Goal: Task Accomplishment & Management: Complete application form

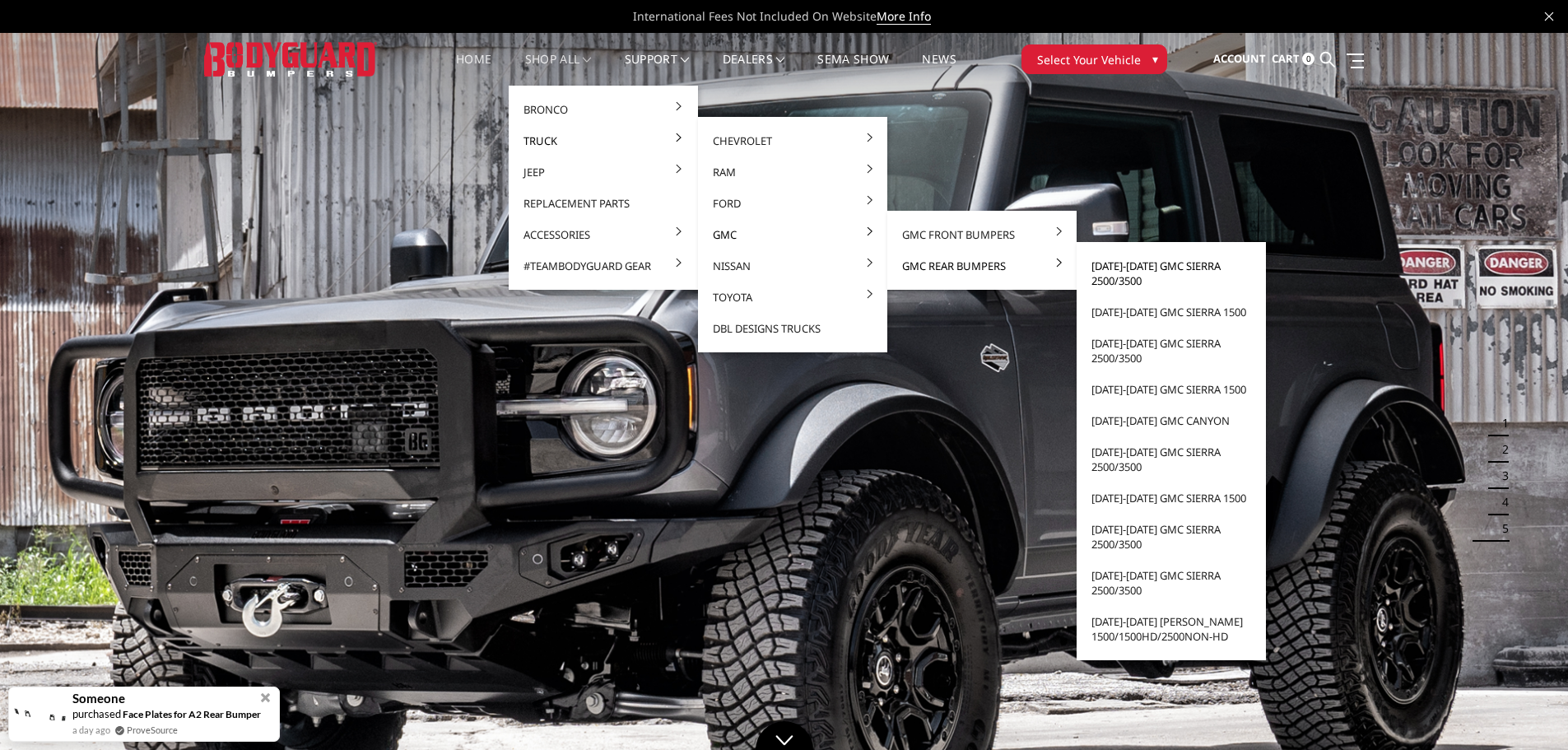
click at [1135, 269] on link "[DATE]-[DATE] GMC Sierra 2500/3500" at bounding box center [1170, 273] width 176 height 46
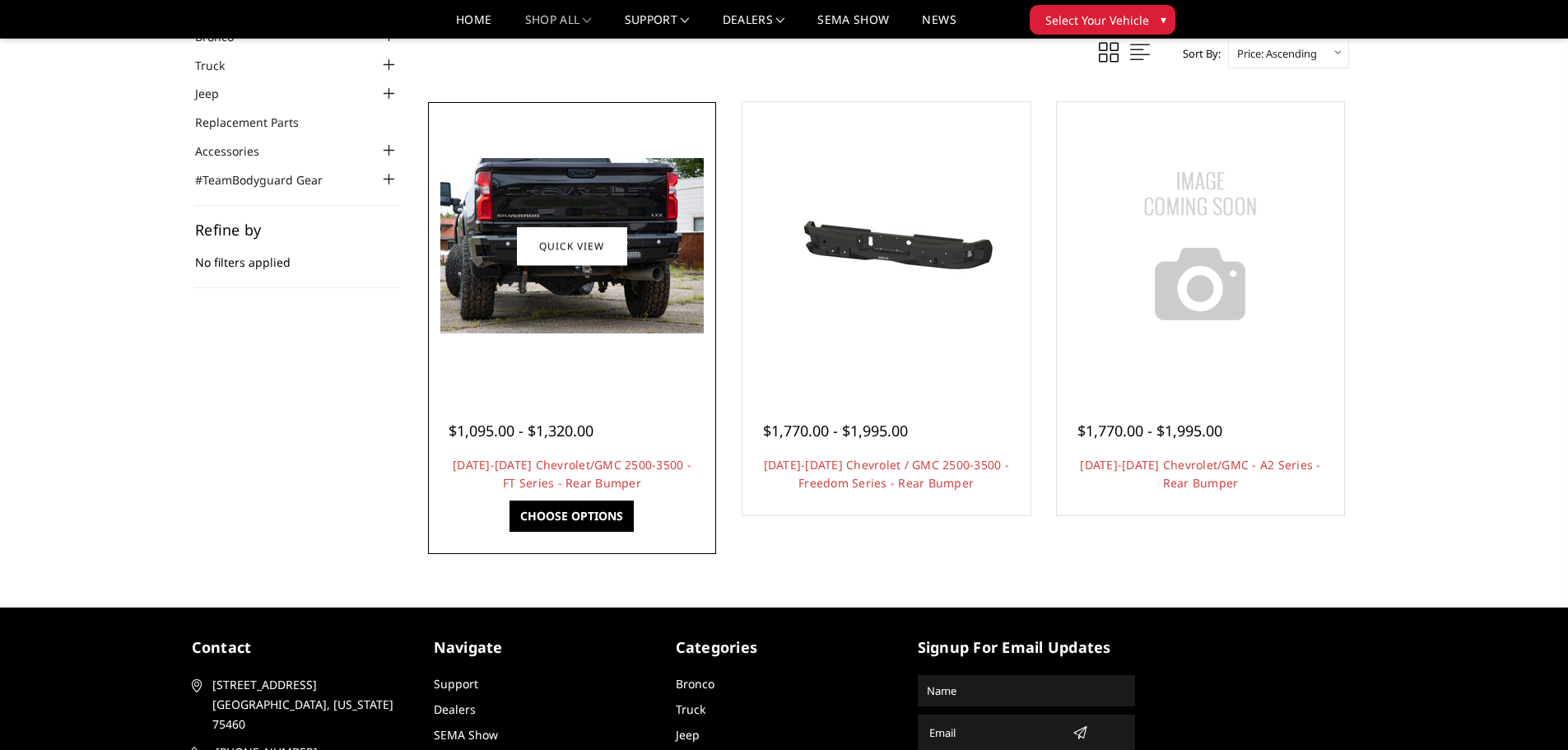
scroll to position [165, 0]
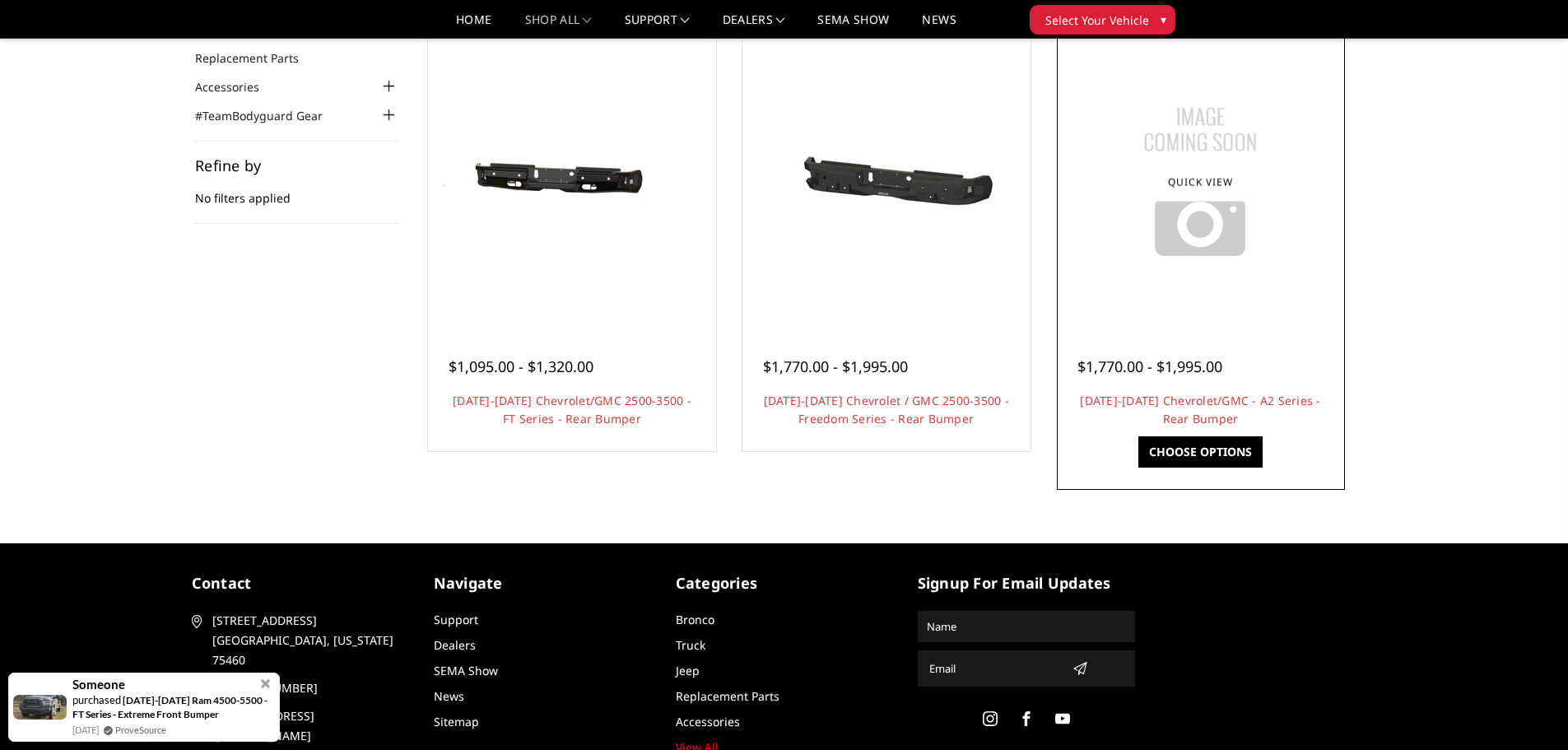
click at [1239, 221] on img at bounding box center [1200, 182] width 206 height 206
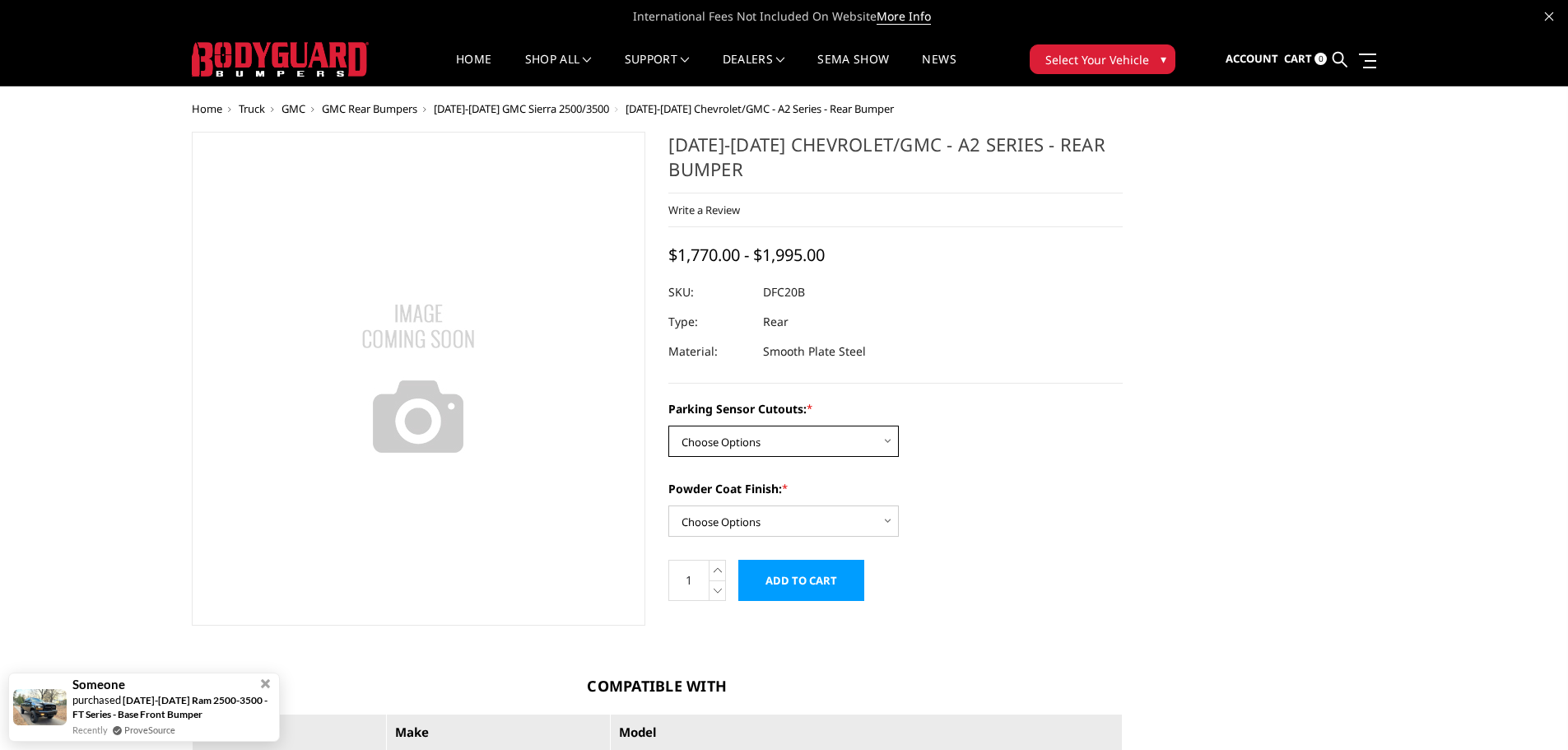
click at [731, 444] on select "Choose Options No - Without Parking Sensor Cutouts Yes - With Parking Sensor Cu…" at bounding box center [784, 441] width 231 height 31
select select "2260"
click at [669, 425] on select "Choose Options No - Without Parking Sensor Cutouts Yes - With Parking Sensor Cu…" at bounding box center [784, 441] width 231 height 31
click at [771, 521] on select "Choose Options Bare Metal Textured Black Powder Coat" at bounding box center [784, 521] width 231 height 31
select select "2263"
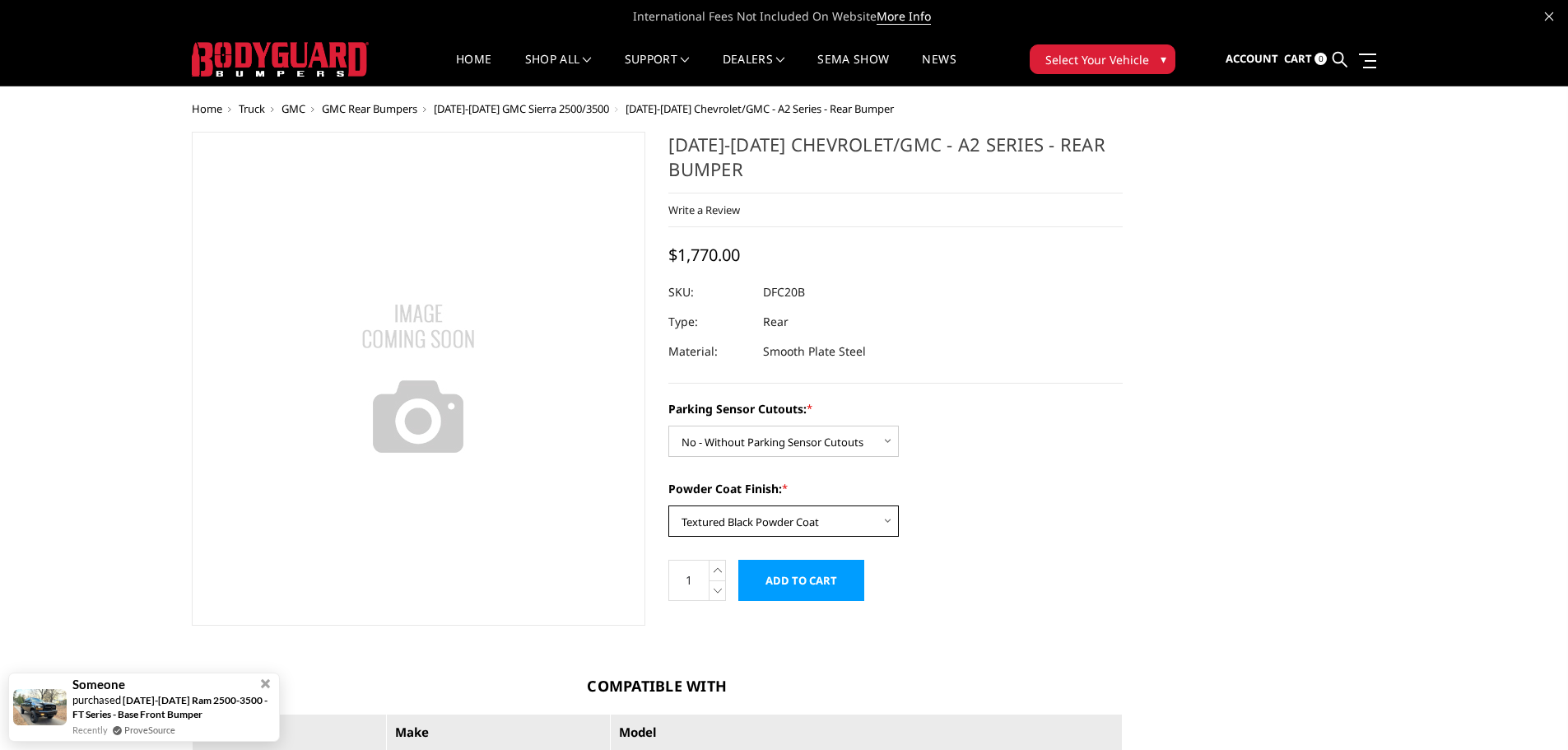
click at [669, 506] on select "Choose Options Bare Metal Textured Black Powder Coat" at bounding box center [784, 521] width 231 height 31
click at [805, 295] on dd "DFC20BNT" at bounding box center [791, 292] width 58 height 29
click at [813, 289] on dd "DFC20BNT" at bounding box center [791, 292] width 58 height 29
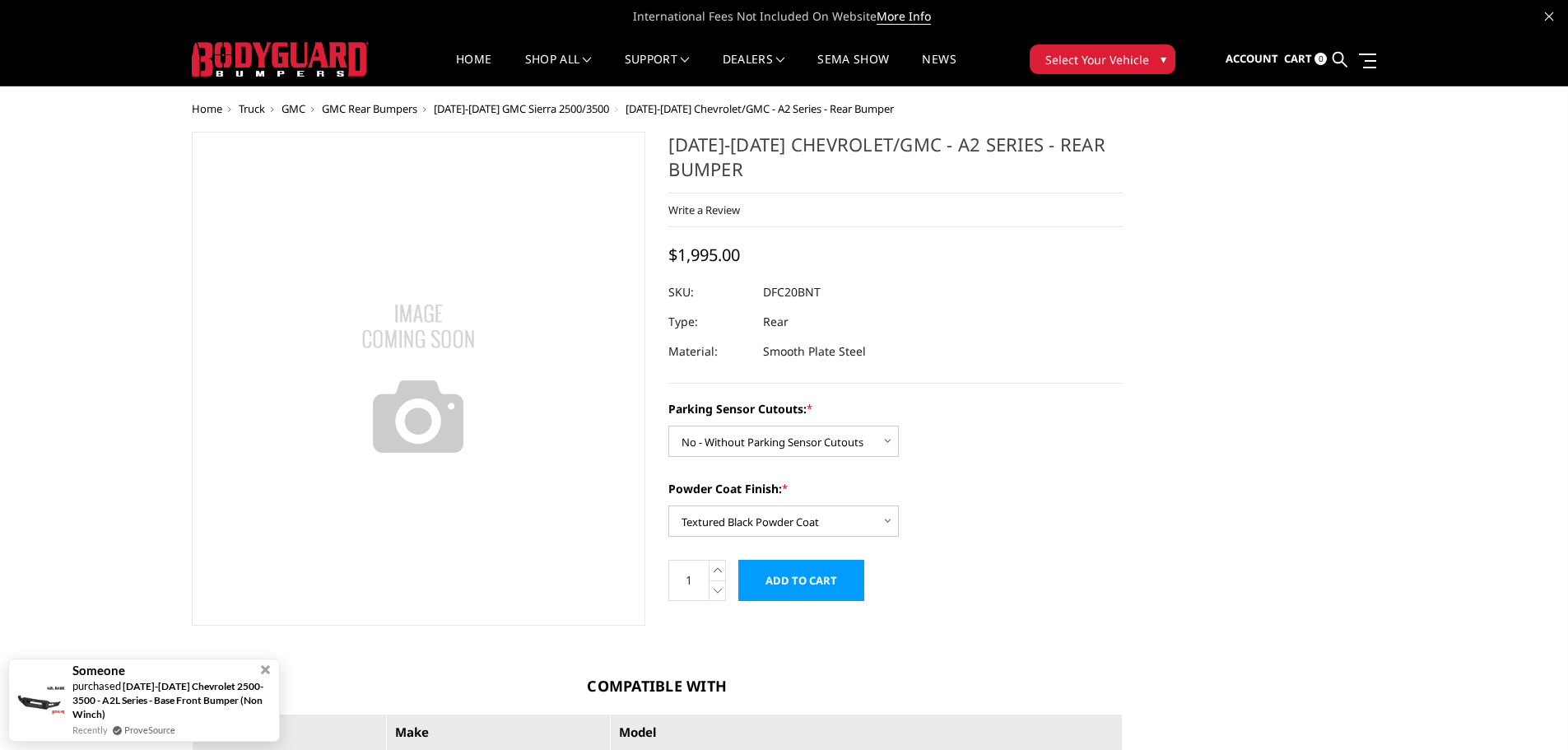
click at [813, 289] on dd "DFC20BNT" at bounding box center [791, 292] width 58 height 29
drag, startPoint x: 821, startPoint y: 289, endPoint x: 768, endPoint y: 287, distance: 53.0
click at [768, 287] on dd "DFC20BNT" at bounding box center [791, 292] width 58 height 29
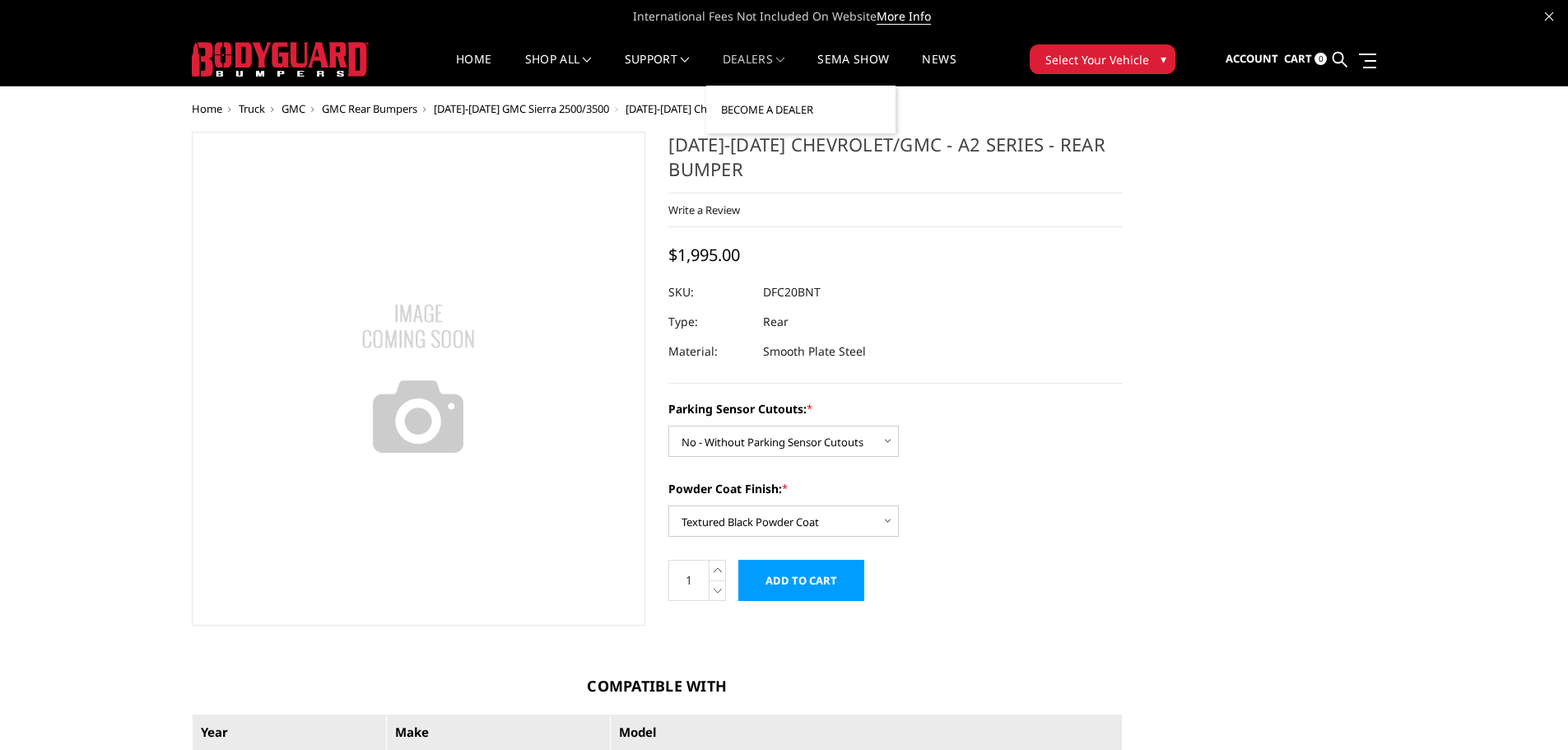
click at [782, 114] on link "Become a Dealer" at bounding box center [800, 110] width 176 height 31
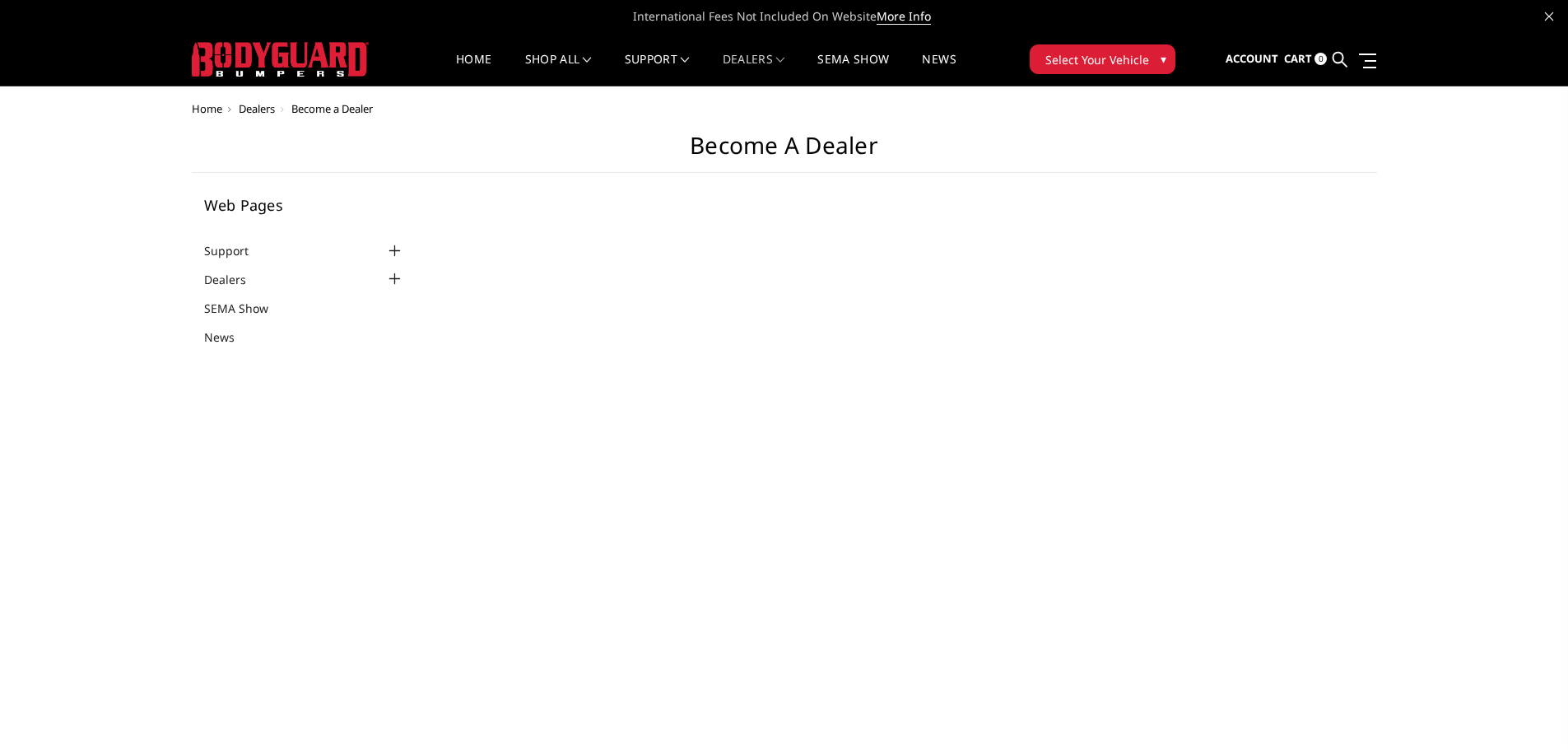
select select "US"
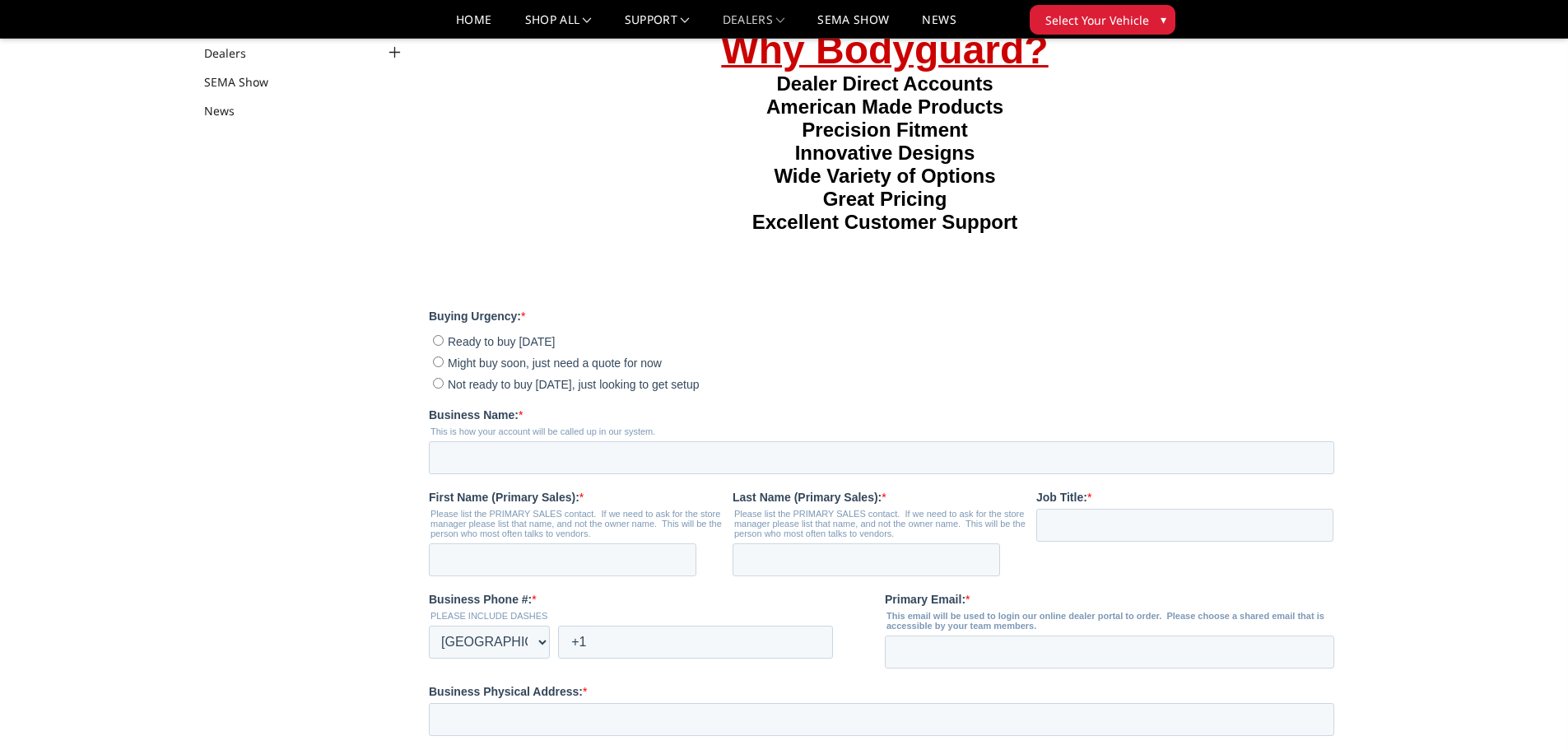
scroll to position [246, 0]
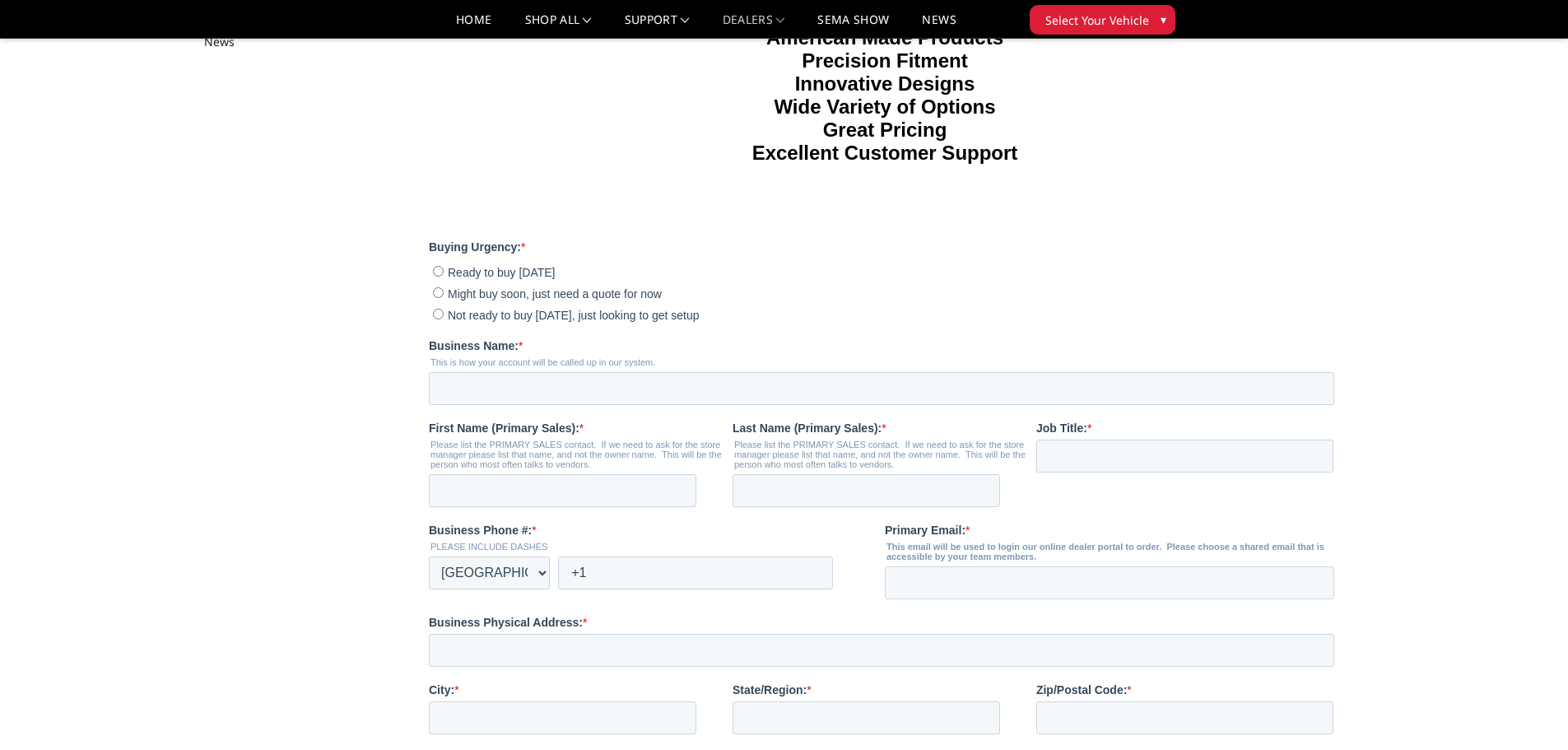
click at [486, 279] on span "Ready to buy [DATE]" at bounding box center [501, 272] width 107 height 13
click at [444, 277] on input "Ready to buy [DATE]" at bounding box center [438, 271] width 11 height 11
radio input "true"
click at [543, 404] on input "Business Name: *" at bounding box center [882, 389] width 905 height 33
type input "Cape Fear Customs LLC"
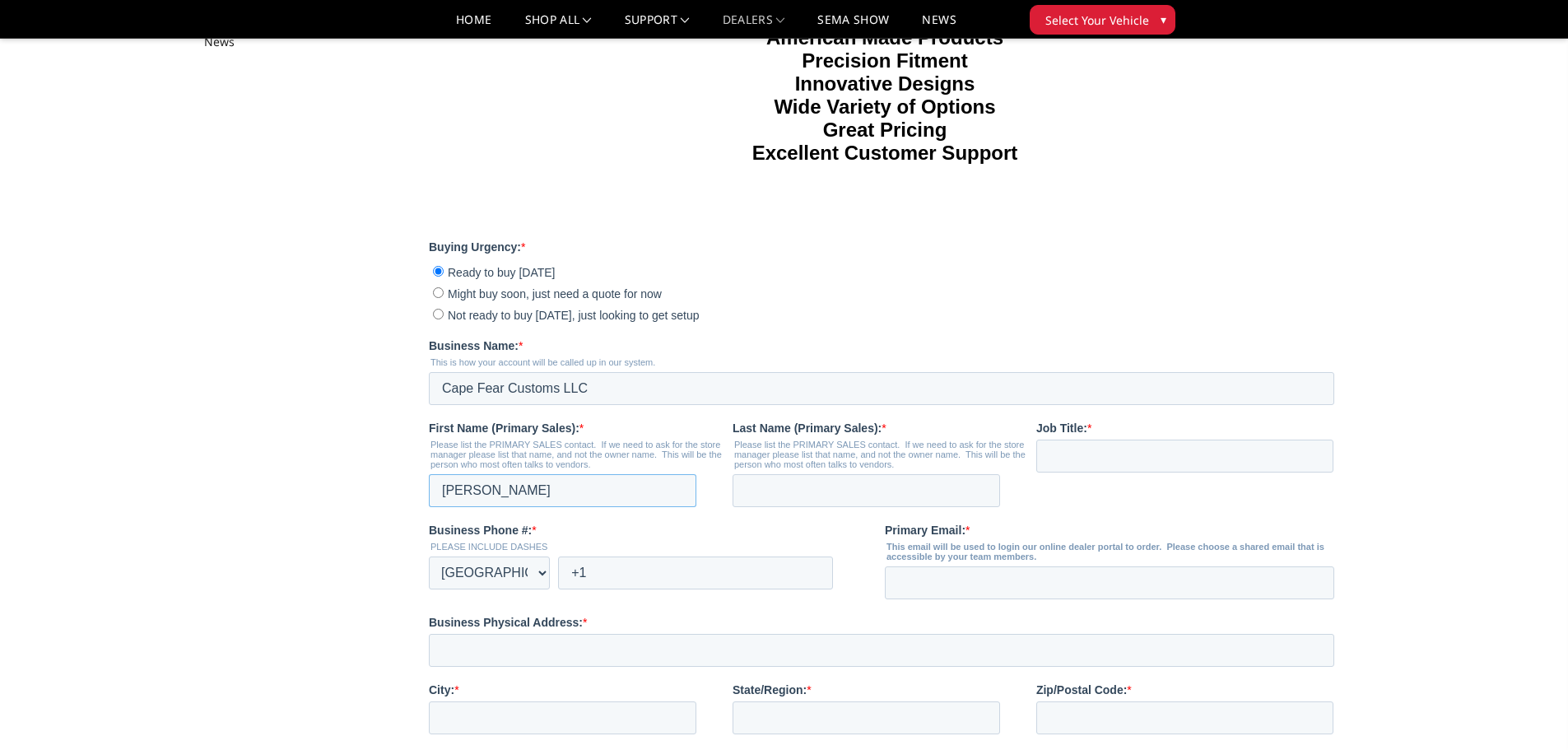
type input "[PERSON_NAME]"
type input "Gilliland"
click at [1142, 472] on input "Job Title: *" at bounding box center [1184, 456] width 297 height 33
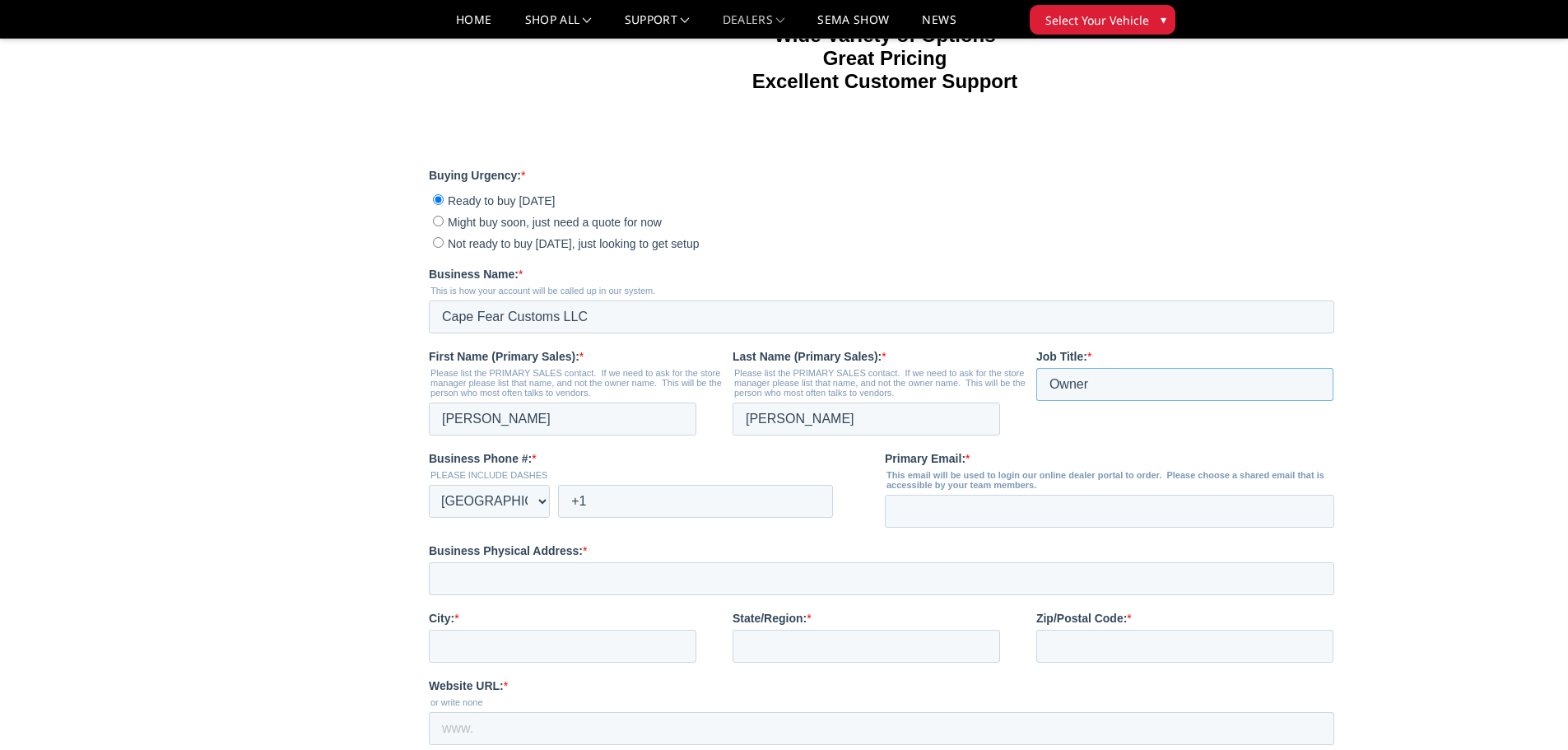
scroll to position [411, 0]
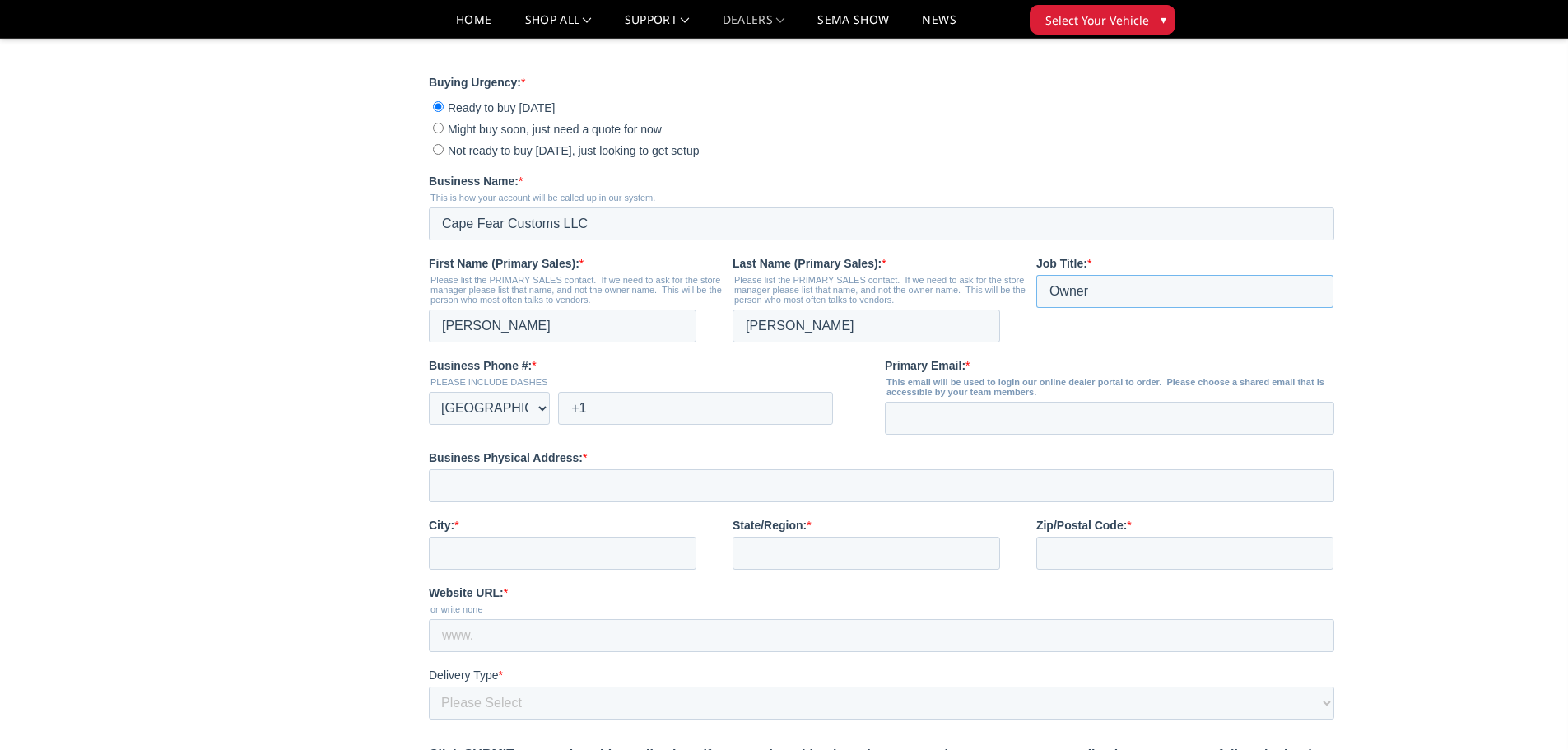
type input "Owner"
click at [673, 425] on input "+1" at bounding box center [695, 408] width 275 height 33
type input "+1 9107696900"
click at [941, 435] on input "Primary Email: *" at bounding box center [1109, 418] width 450 height 33
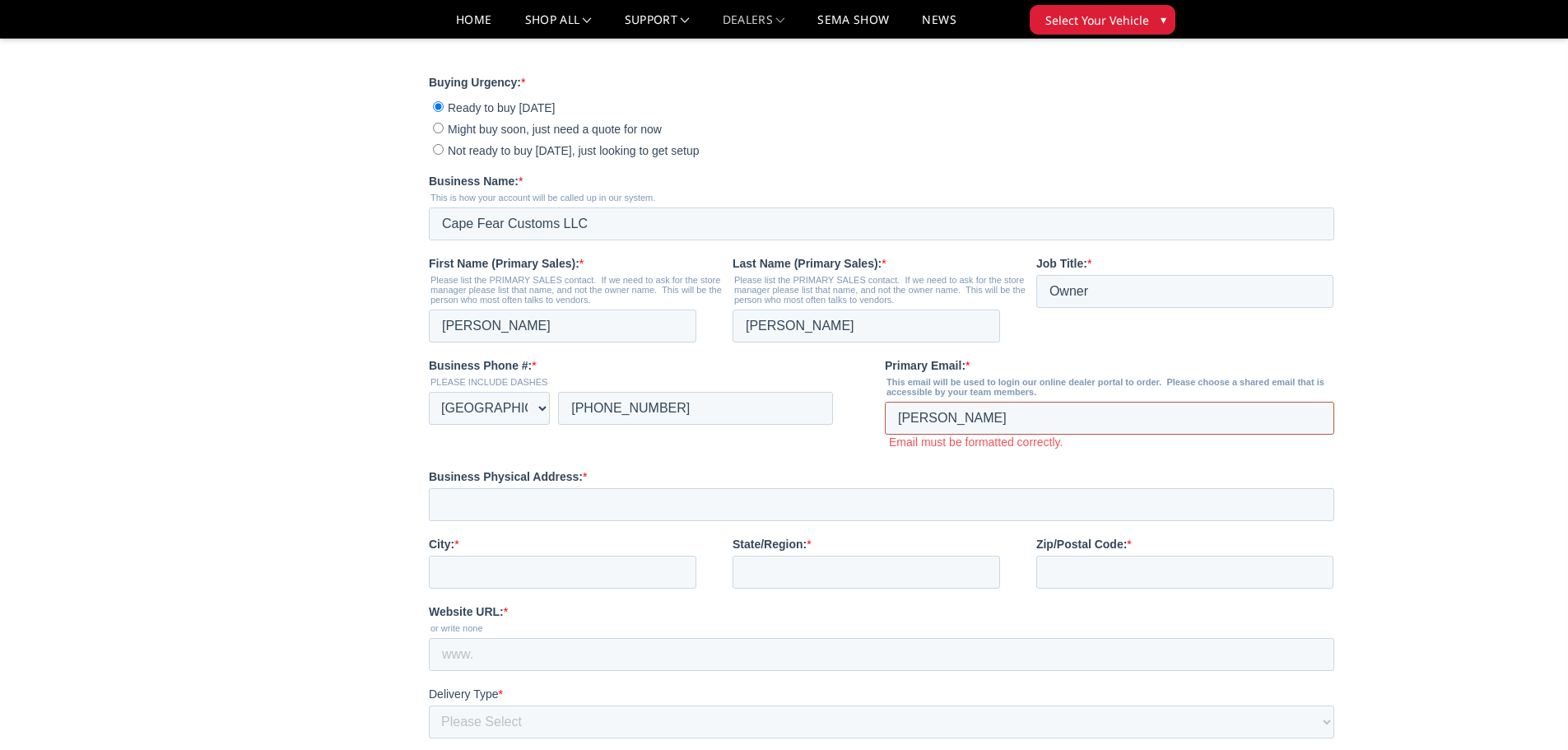
type input "matt@capefearcustoms.com"
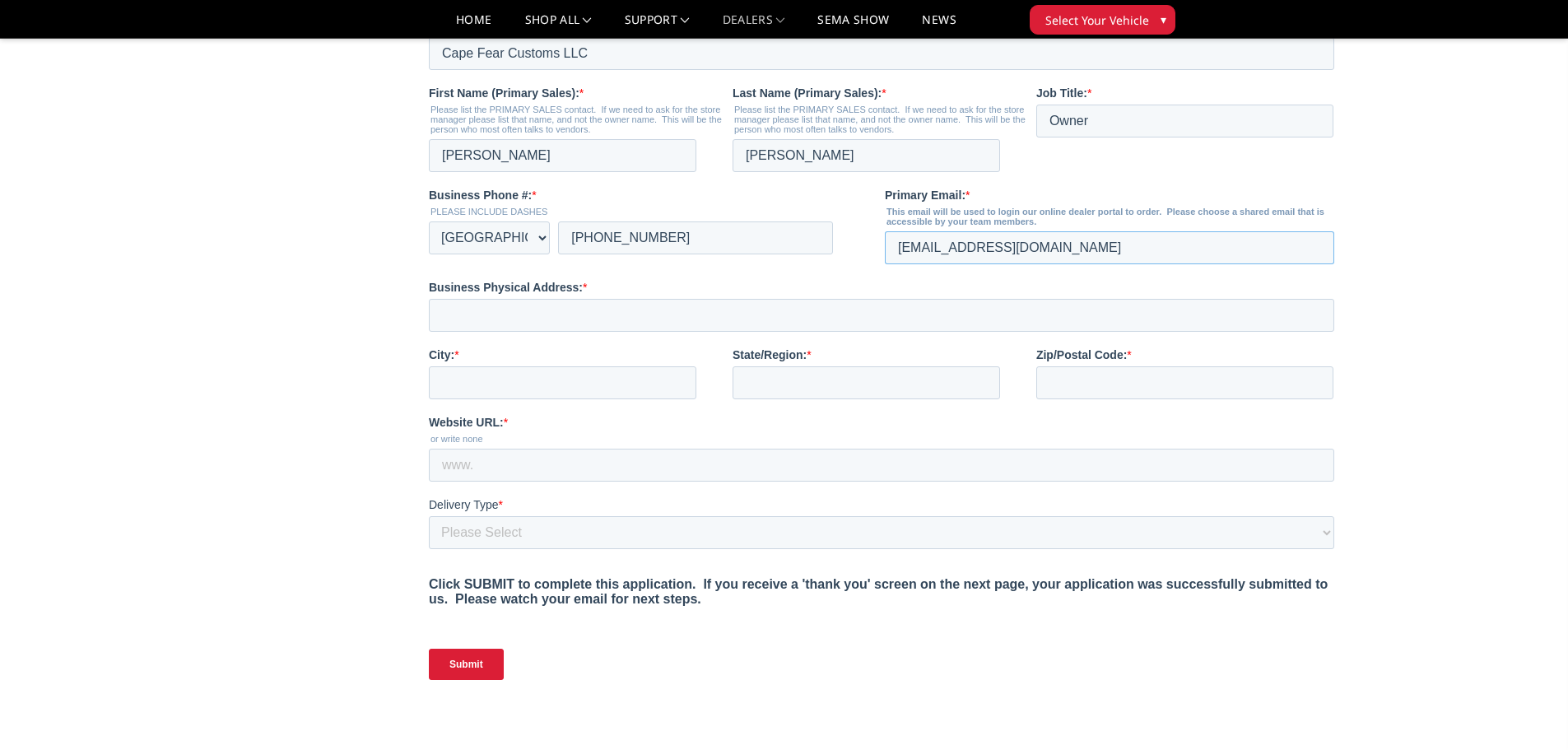
scroll to position [576, 0]
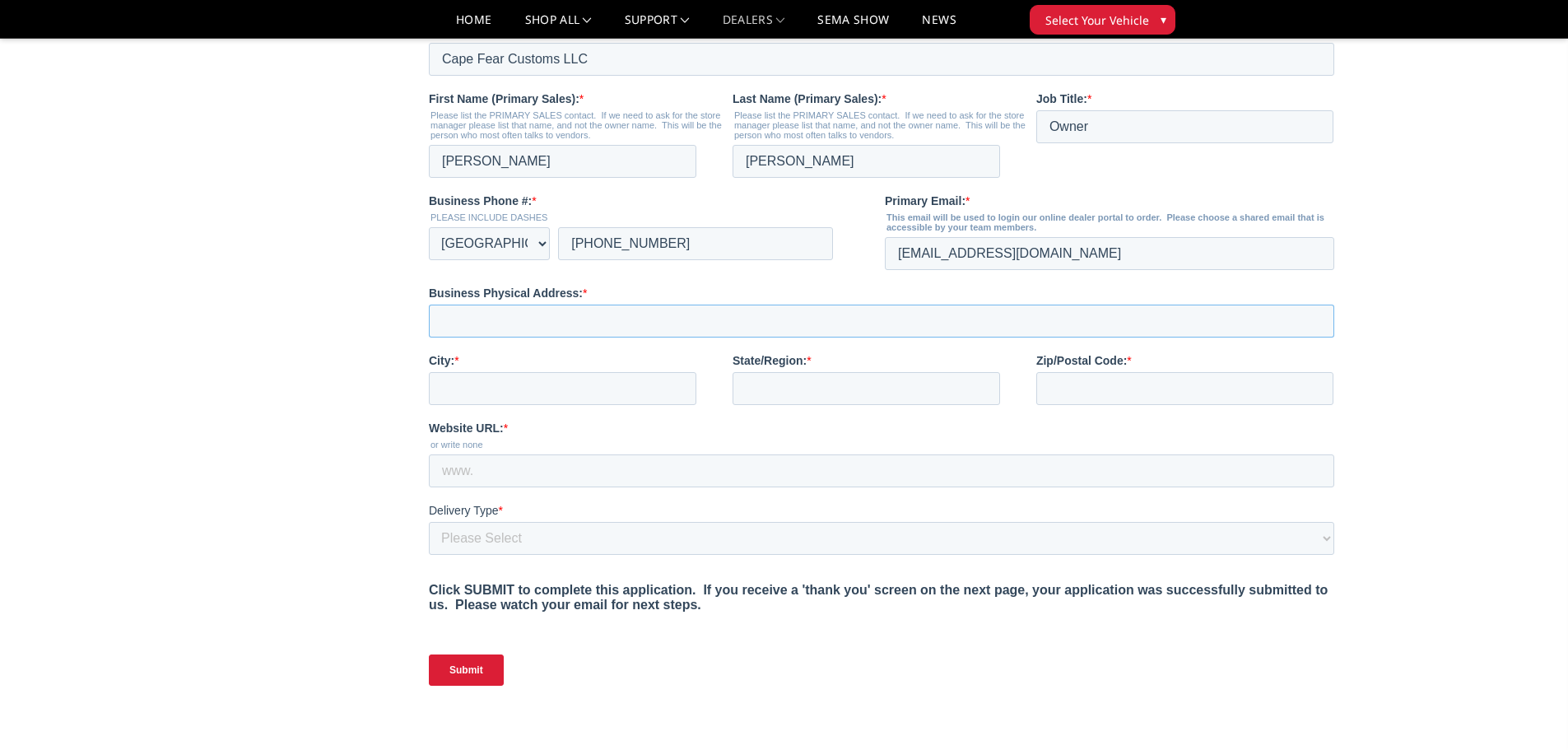
click at [565, 338] on input "Business Physical Address: *" at bounding box center [882, 321] width 905 height 33
type input "6121 Market St"
type input "Wilmington"
type input "NC"
click at [1091, 404] on input "284" at bounding box center [1184, 389] width 297 height 33
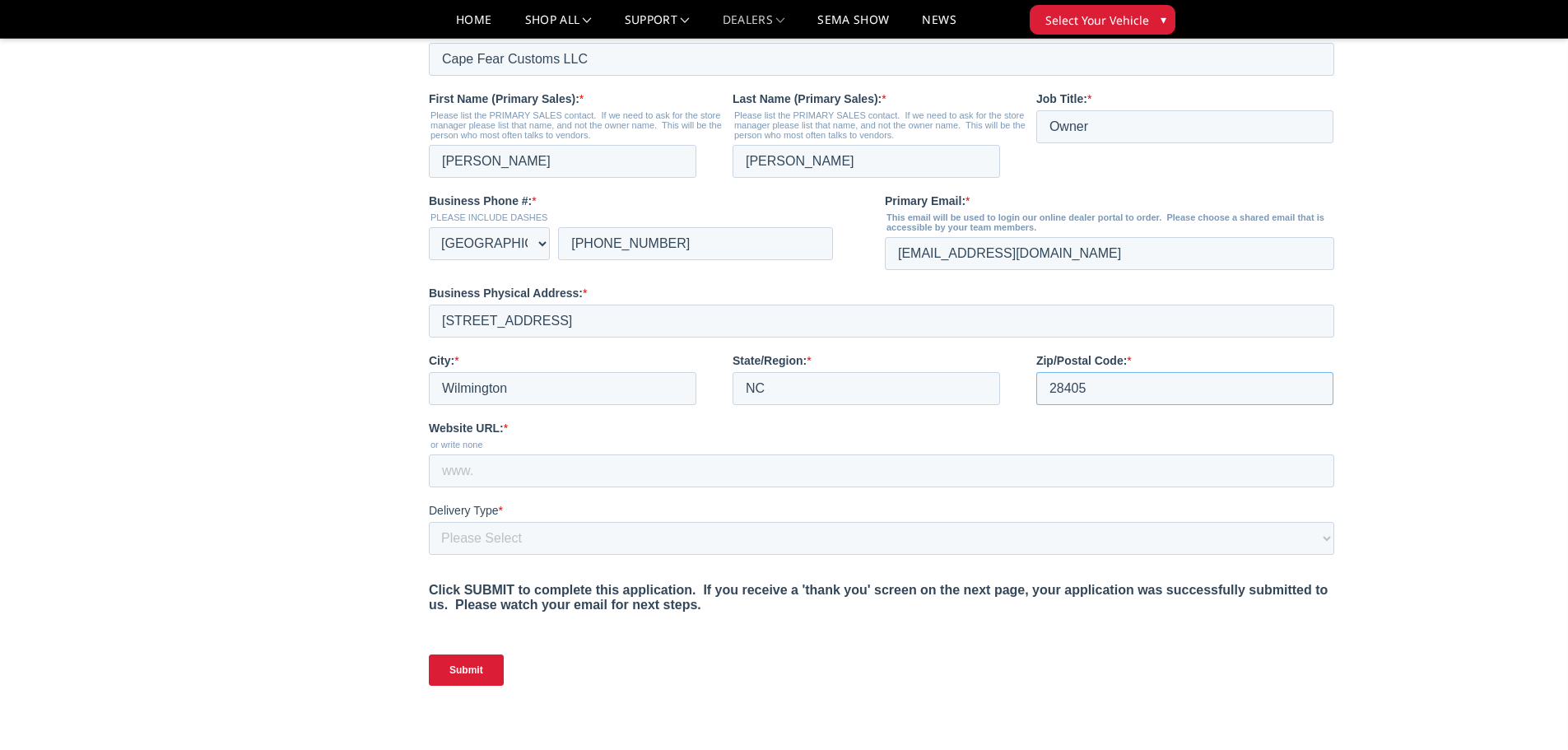
type input "28405"
click at [547, 487] on input "Website URL: *" at bounding box center [882, 471] width 905 height 33
paste input "https://www.capefearcustoms.com/"
type input "https://www.capefearcustoms.com/"
click at [503, 555] on select "Please Select Yes, I need a liftgate No, I have a forklift and/or dock" at bounding box center [882, 538] width 905 height 33
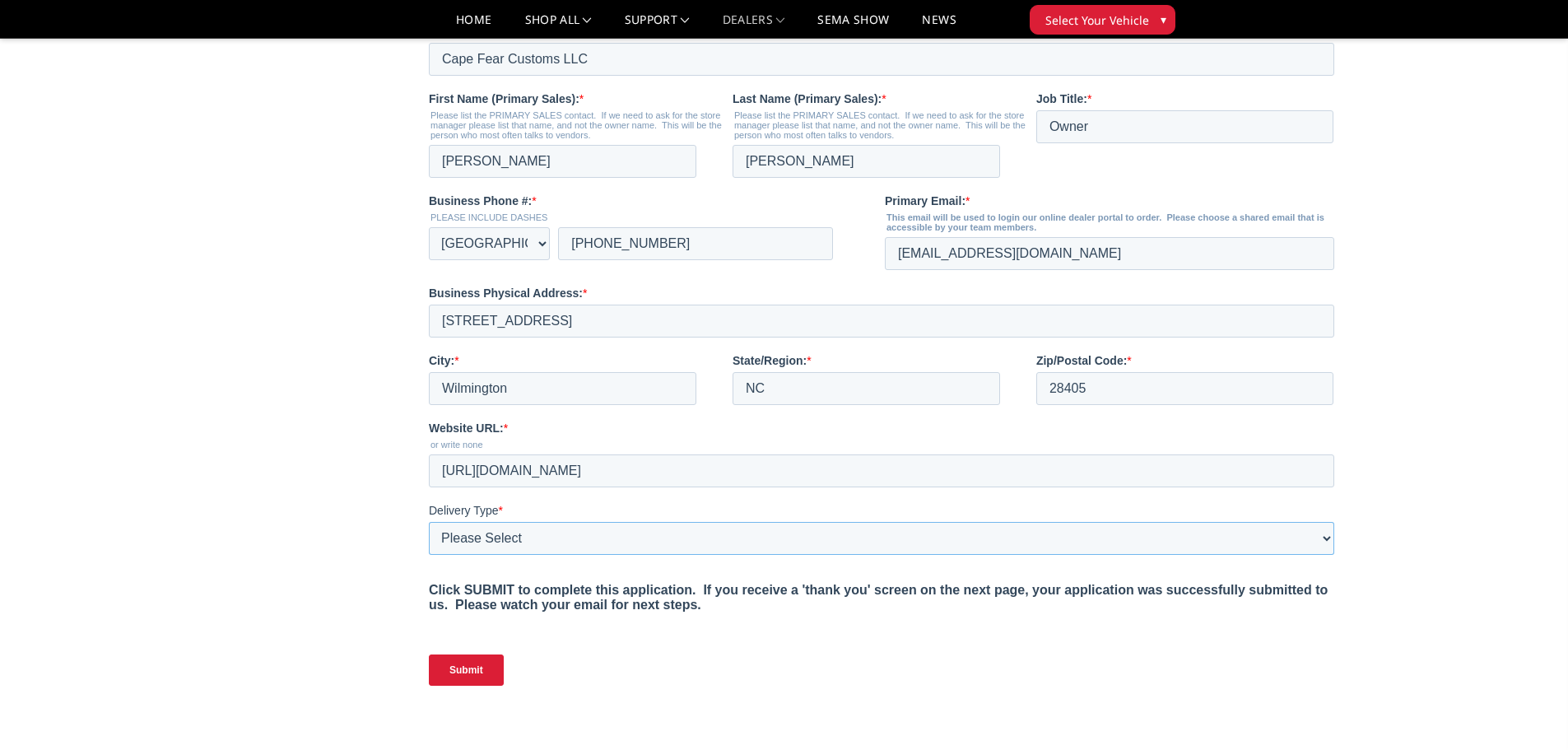
select select "I have a forklift"
click at [429, 555] on select "Please Select Yes, I need a liftgate No, I have a forklift and/or dock" at bounding box center [882, 538] width 905 height 33
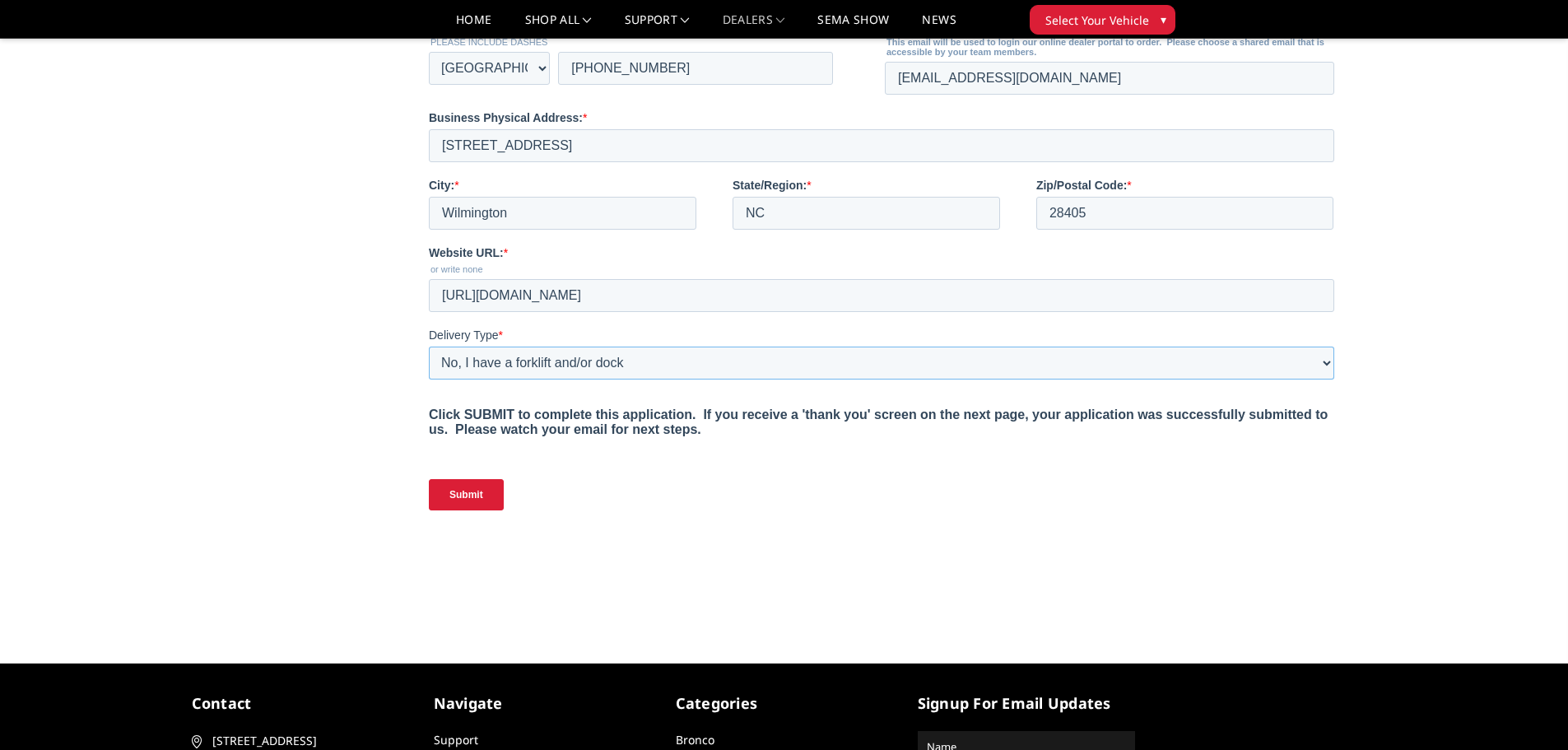
scroll to position [823, 0]
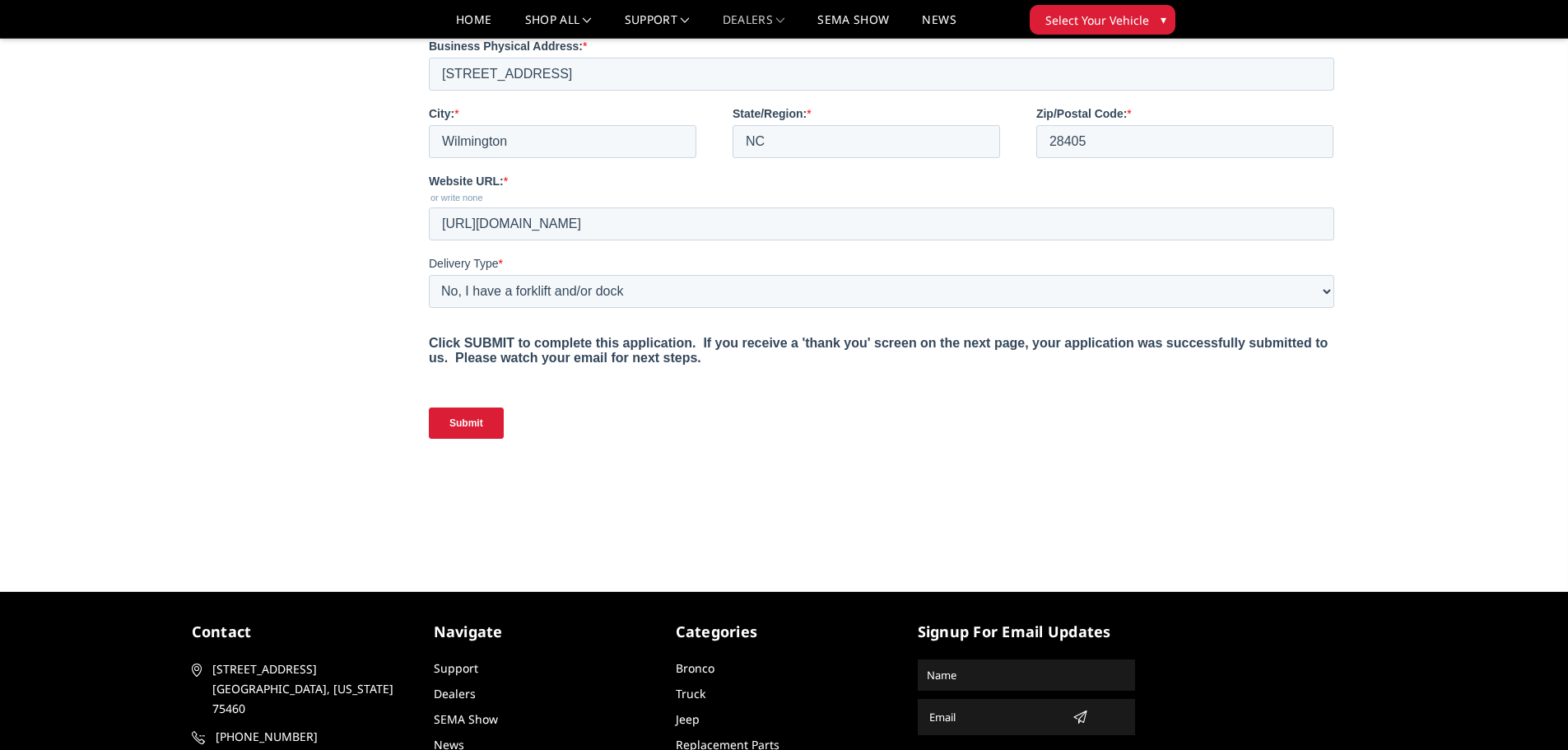
click at [479, 439] on input "Submit" at bounding box center [466, 423] width 75 height 31
